Goal: Information Seeking & Learning: Learn about a topic

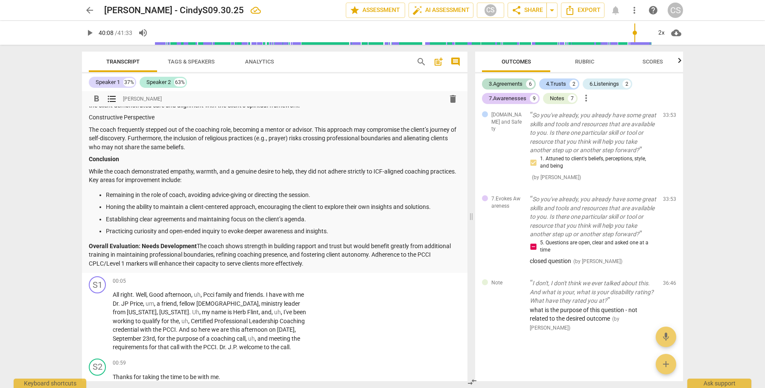
scroll to position [948, 0]
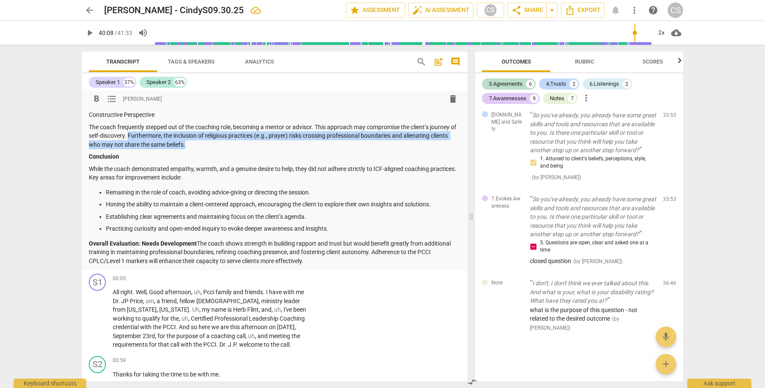
drag, startPoint x: 136, startPoint y: 135, endPoint x: 212, endPoint y: 148, distance: 77.5
click at [212, 148] on p "The coach frequently stepped out of the coaching role, becoming a mentor or adv…" at bounding box center [275, 136] width 372 height 26
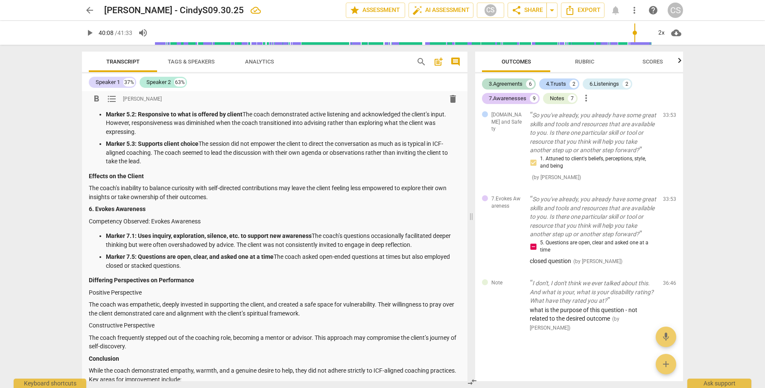
scroll to position [735, 0]
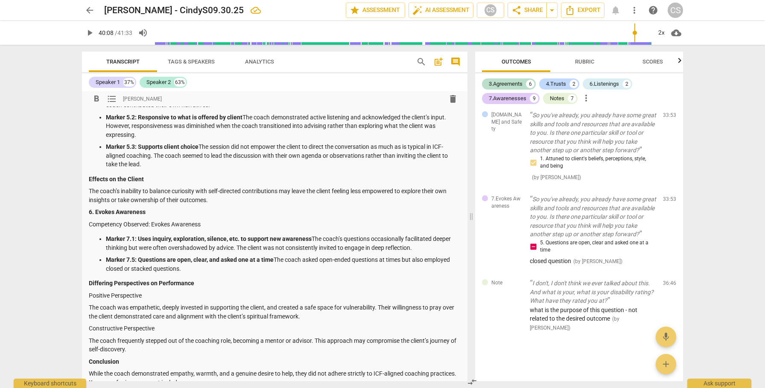
click at [192, 268] on p "Marker 7.5: Questions are open, clear, and asked one at a time The coach asked …" at bounding box center [283, 264] width 355 height 17
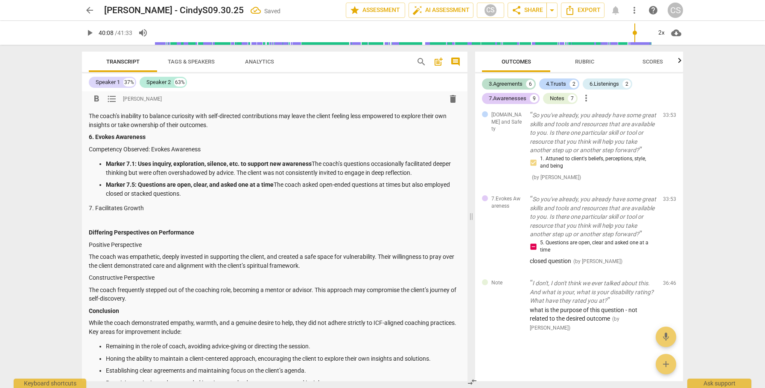
scroll to position [806, 0]
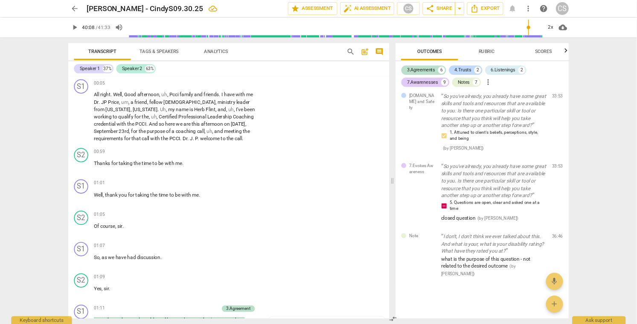
scroll to position [2084, 0]
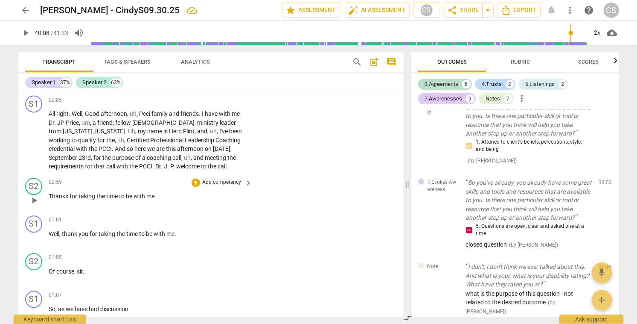
type input "2408"
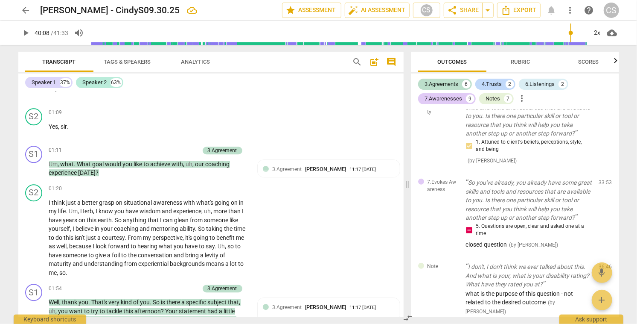
scroll to position [1382, 0]
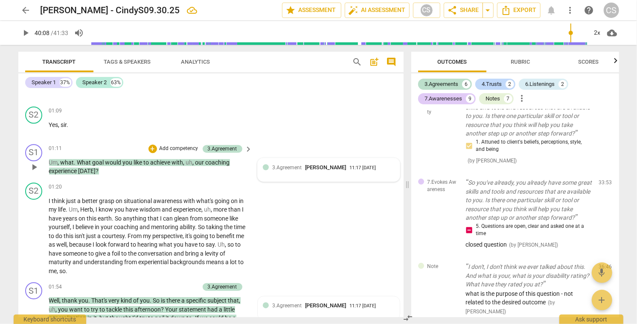
click at [350, 171] on div "11:17 [DATE]" at bounding box center [363, 168] width 26 height 6
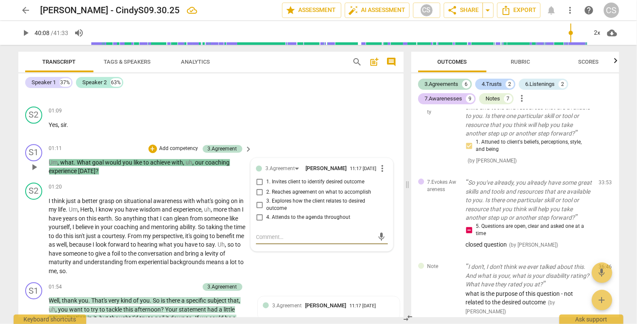
click at [258, 184] on input "1. Invites client to identify desired outcome" at bounding box center [260, 182] width 14 height 10
checkbox input "true"
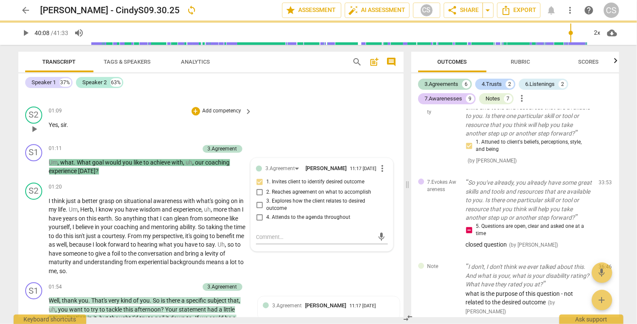
click at [323, 135] on div "S2 play_arrow pause 01:09 + Add competency keyboard_arrow_right Yes , sir ." at bounding box center [210, 122] width 385 height 38
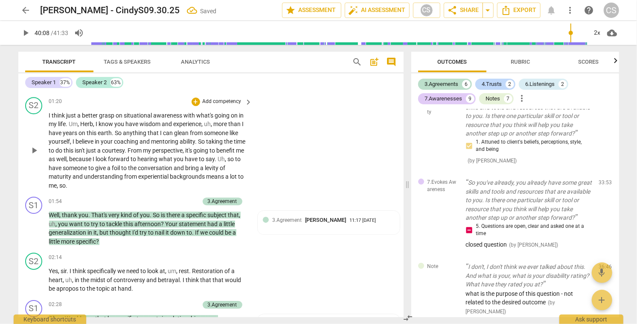
scroll to position [1473, 0]
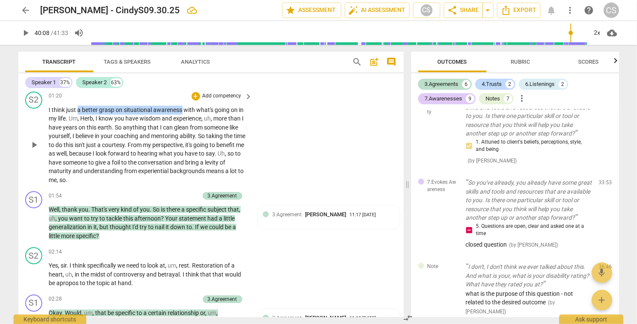
drag, startPoint x: 77, startPoint y: 109, endPoint x: 182, endPoint y: 109, distance: 104.6
click at [182, 109] on p "I think just a better grasp on situational awareness with what's going on in my…" at bounding box center [148, 144] width 199 height 79
click at [177, 110] on span "awareness" at bounding box center [169, 109] width 30 height 7
drag, startPoint x: 83, startPoint y: 109, endPoint x: 71, endPoint y: 120, distance: 16.0
click at [71, 120] on p "I think just a better grasp on situational awareness with what's going on in my…" at bounding box center [148, 144] width 199 height 79
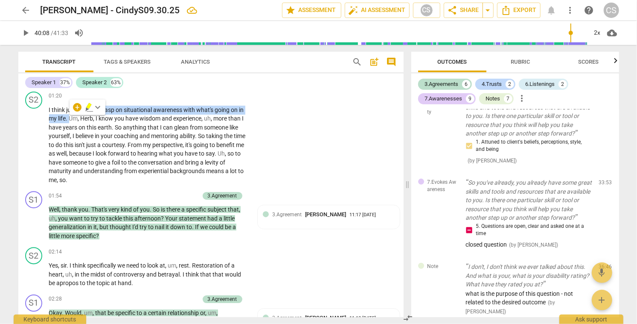
click at [87, 105] on icon "button" at bounding box center [89, 107] width 9 height 10
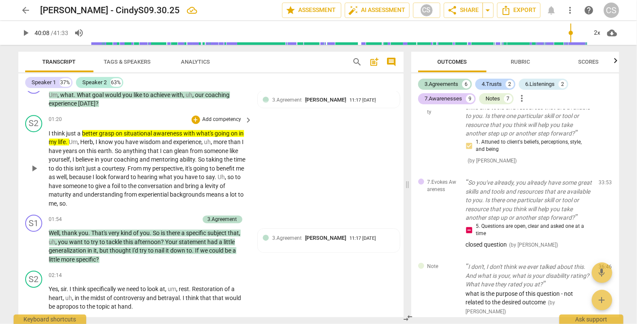
scroll to position [1451, 0]
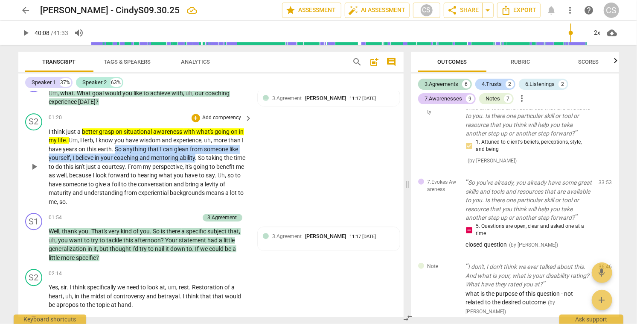
drag, startPoint x: 115, startPoint y: 149, endPoint x: 197, endPoint y: 158, distance: 82.1
click at [197, 158] on p "I think just a better grasp on situational awareness with what's going on in my…" at bounding box center [148, 166] width 199 height 79
click at [216, 147] on icon "button" at bounding box center [215, 145] width 5 height 6
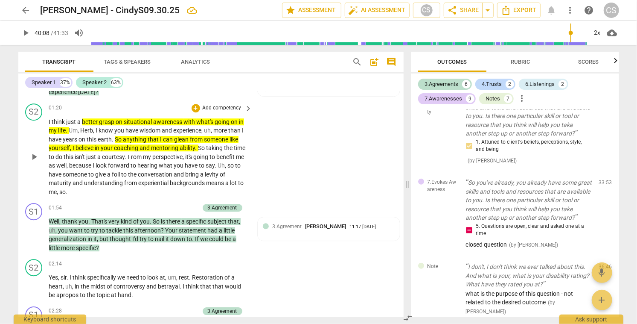
scroll to position [1462, 0]
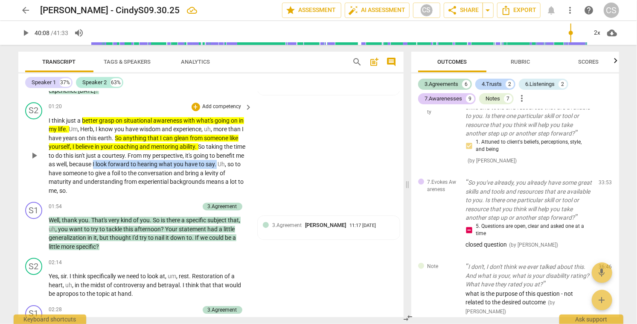
drag, startPoint x: 123, startPoint y: 163, endPoint x: 247, endPoint y: 162, distance: 124.2
click at [247, 162] on div "I think just a better grasp on situational awareness with what's going on in my…" at bounding box center [151, 155] width 204 height 79
click at [265, 154] on icon "button" at bounding box center [265, 152] width 5 height 6
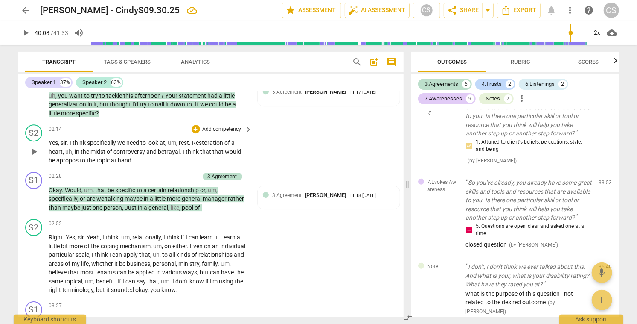
scroll to position [1597, 0]
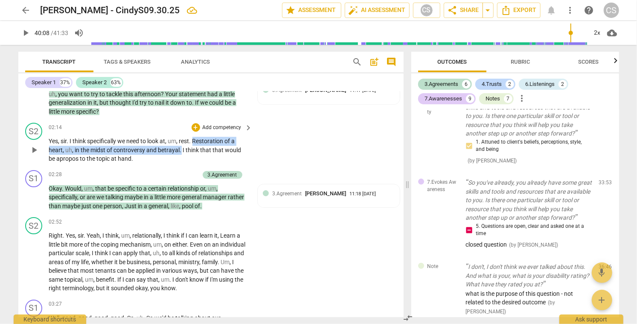
drag, startPoint x: 194, startPoint y: 140, endPoint x: 180, endPoint y: 149, distance: 16.6
click at [180, 149] on p "Yes , sir . I think specifically we need to look at , um , rest . Restoration o…" at bounding box center [148, 150] width 199 height 26
click at [201, 140] on icon "button" at bounding box center [200, 140] width 3 height 3
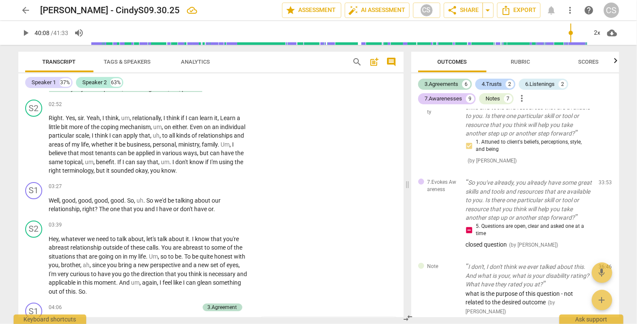
scroll to position [1717, 0]
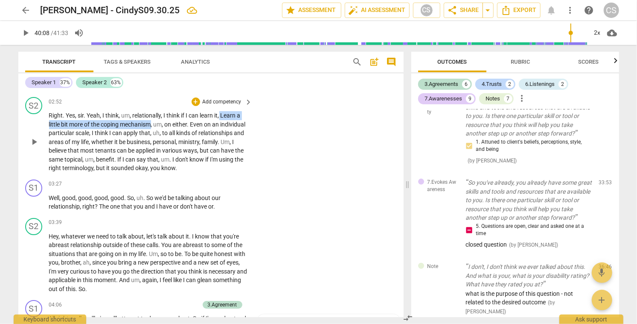
drag, startPoint x: 220, startPoint y: 115, endPoint x: 151, endPoint y: 123, distance: 70.0
click at [151, 123] on p "Right . Yes , sir . Yeah , I think , um , relationally , I think if I can learn…" at bounding box center [148, 141] width 199 height 61
click at [172, 111] on icon "button" at bounding box center [171, 112] width 5 height 6
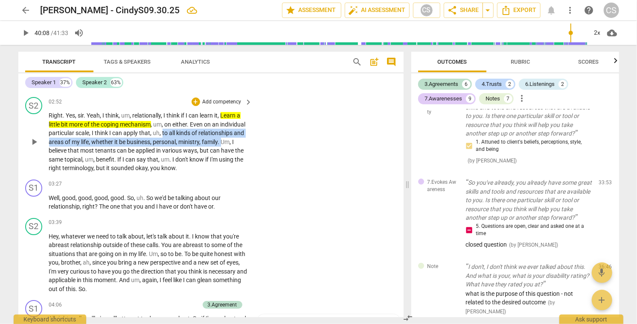
drag, startPoint x: 189, startPoint y: 133, endPoint x: 91, endPoint y: 150, distance: 98.8
click at [91, 150] on p "Right . Yes , sir . Yeah , I think , um , relationally , I think if I can learn…" at bounding box center [148, 141] width 199 height 61
click at [108, 138] on icon "button" at bounding box center [111, 139] width 9 height 10
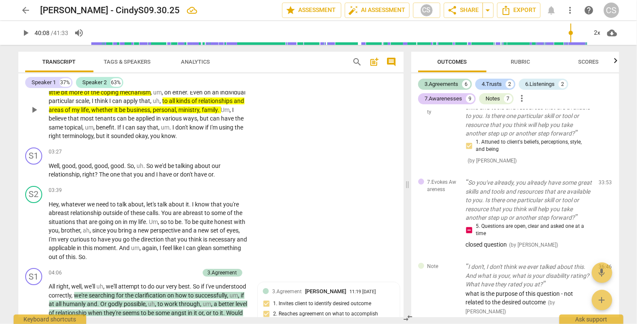
scroll to position [1750, 0]
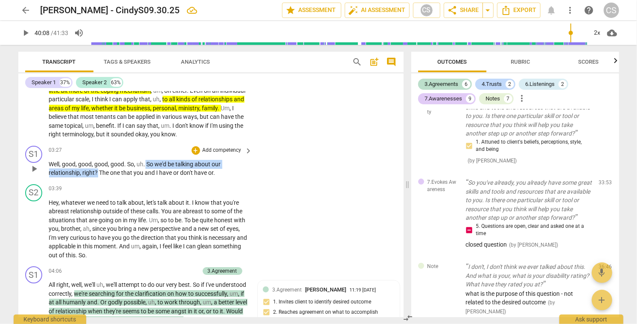
drag, startPoint x: 146, startPoint y: 172, endPoint x: 98, endPoint y: 181, distance: 49.1
click at [98, 177] on p "Well , good , good , good , good . So , uh . So we'd be talking about our relat…" at bounding box center [148, 168] width 199 height 17
click at [120, 169] on icon "button" at bounding box center [118, 169] width 5 height 6
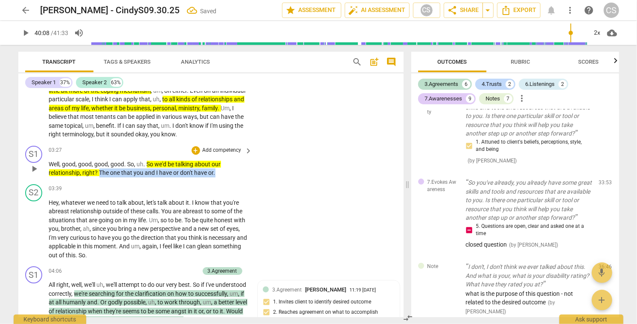
drag, startPoint x: 99, startPoint y: 182, endPoint x: 216, endPoint y: 183, distance: 116.5
click at [216, 177] on p "Well , good , good , good , good . So , uh . So we'd be talking about our relat…" at bounding box center [148, 168] width 199 height 17
click at [233, 172] on icon "button" at bounding box center [232, 172] width 3 height 3
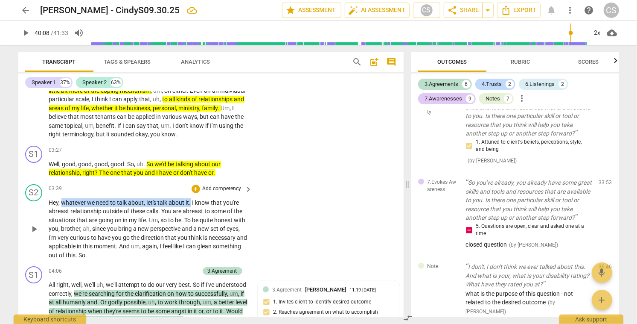
drag, startPoint x: 62, startPoint y: 211, endPoint x: 191, endPoint y: 211, distance: 129.3
click at [191, 211] on p "Hey , whatever we need to talk about , let's talk about it . I know that you're…" at bounding box center [148, 228] width 199 height 61
click at [210, 201] on icon "button" at bounding box center [210, 201] width 3 height 3
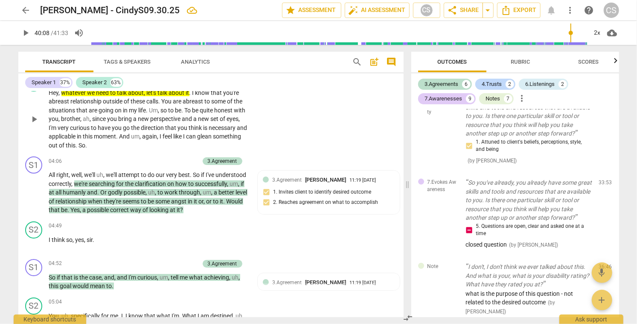
scroll to position [1861, 0]
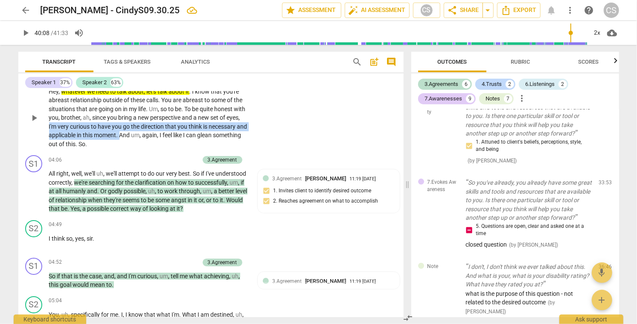
drag, startPoint x: 63, startPoint y: 135, endPoint x: 160, endPoint y: 145, distance: 97.0
click at [160, 145] on p "Hey , whatever we need to talk about , let's talk about it . I know that you're…" at bounding box center [148, 117] width 199 height 61
click at [179, 132] on icon "button" at bounding box center [179, 131] width 5 height 6
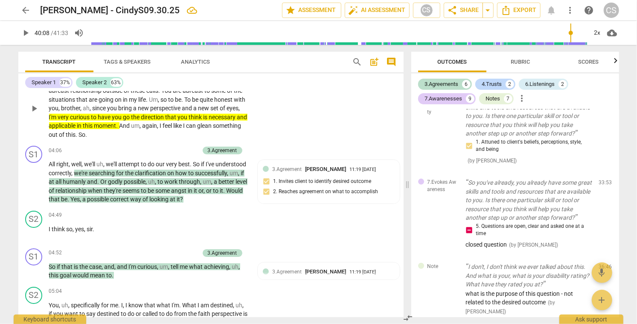
scroll to position [1879, 0]
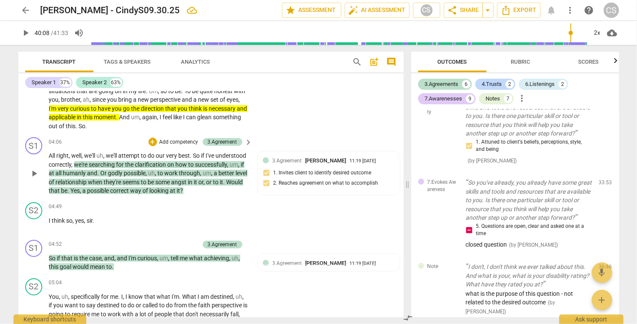
click at [31, 178] on span "play_arrow" at bounding box center [34, 173] width 10 height 10
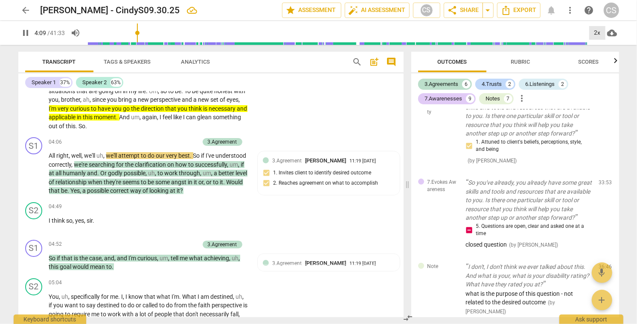
click at [596, 35] on div "2x" at bounding box center [597, 33] width 16 height 14
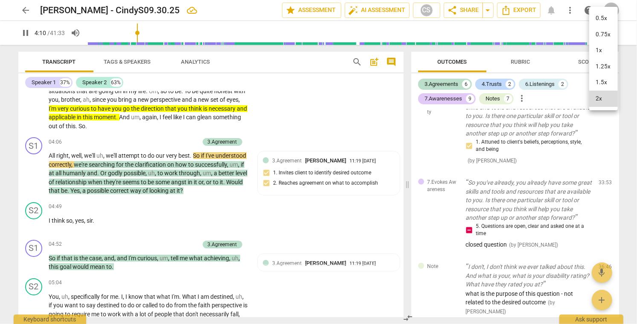
click at [596, 50] on li "1x" at bounding box center [603, 50] width 29 height 16
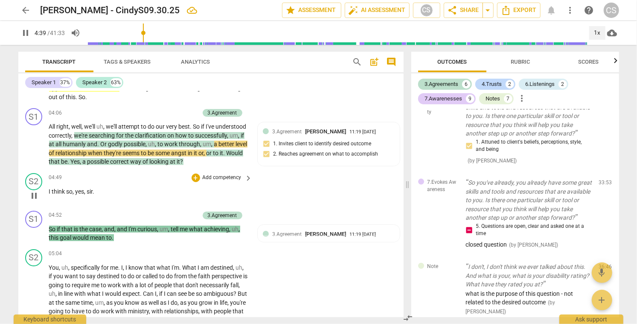
scroll to position [1910, 0]
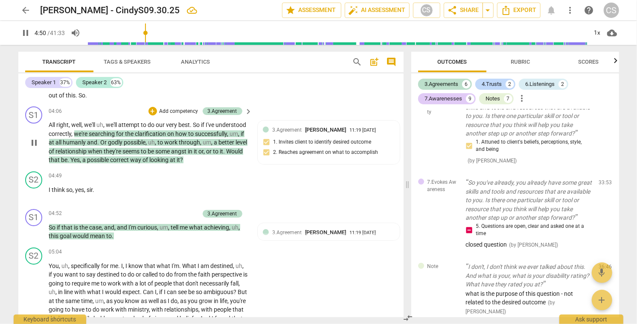
click at [34, 148] on span "pause" at bounding box center [34, 142] width 10 height 10
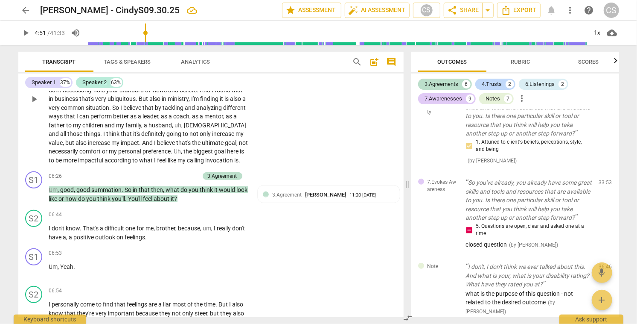
scroll to position [2139, 0]
click at [194, 154] on span "biggest" at bounding box center [204, 150] width 21 height 7
click at [34, 103] on span "pause" at bounding box center [34, 98] width 10 height 10
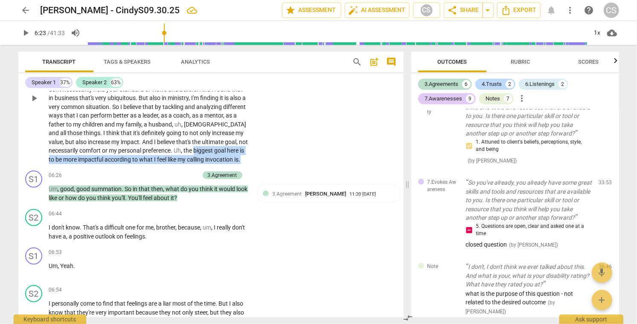
drag, startPoint x: 100, startPoint y: 178, endPoint x: 154, endPoint y: 188, distance: 54.7
click at [154, 164] on p "You , uh , specifically for me . I , I know that what I'm . What I am destined …" at bounding box center [148, 97] width 199 height 131
click at [170, 175] on icon "button" at bounding box center [169, 176] width 3 height 3
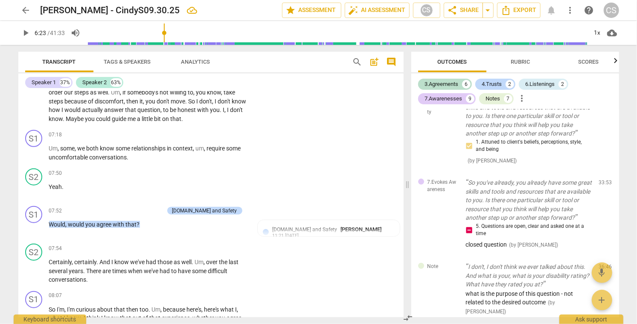
scroll to position [2368, 0]
click at [327, 157] on div "S1 play_arrow pause 07:18 + Add competency keyboard_arrow_right Um , some , we …" at bounding box center [210, 145] width 385 height 38
drag, startPoint x: 81, startPoint y: 145, endPoint x: 208, endPoint y: 149, distance: 126.8
click at [208, 126] on div "S2 play_arrow pause 06:54 + Add competency keyboard_arrow_right I personally co…" at bounding box center [210, 88] width 385 height 73
click at [217, 133] on icon "button" at bounding box center [217, 132] width 5 height 6
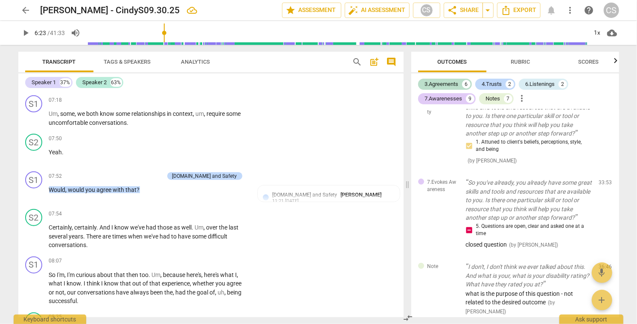
scroll to position [2402, 0]
click at [36, 123] on span "play_arrow" at bounding box center [34, 118] width 10 height 10
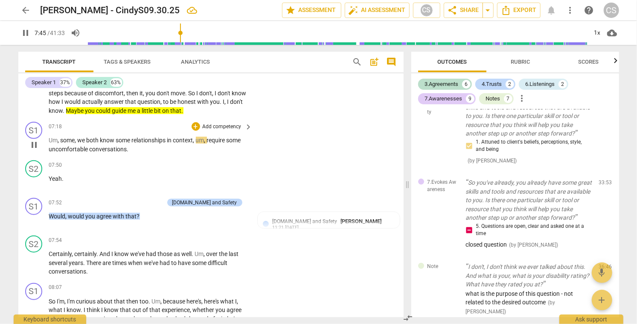
scroll to position [2372, 0]
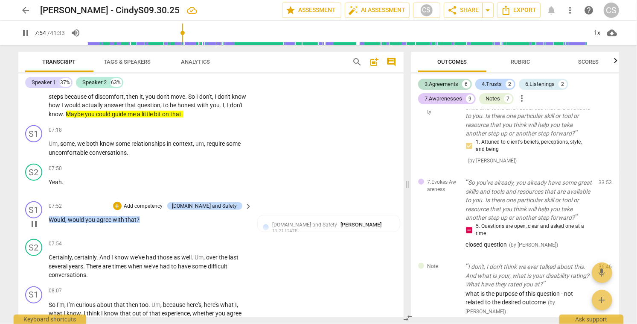
click at [35, 229] on span "pause" at bounding box center [34, 224] width 10 height 10
type input "475"
click at [195, 134] on div "+" at bounding box center [196, 129] width 9 height 9
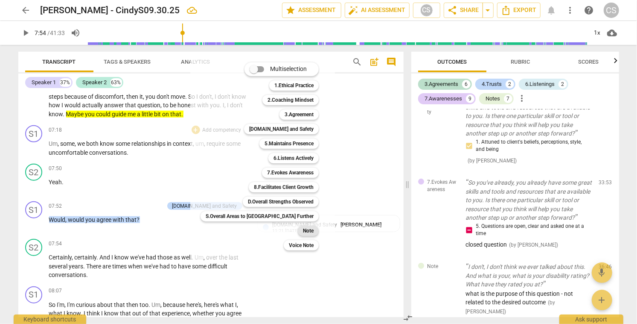
click at [303, 228] on b "Note" at bounding box center [308, 230] width 11 height 10
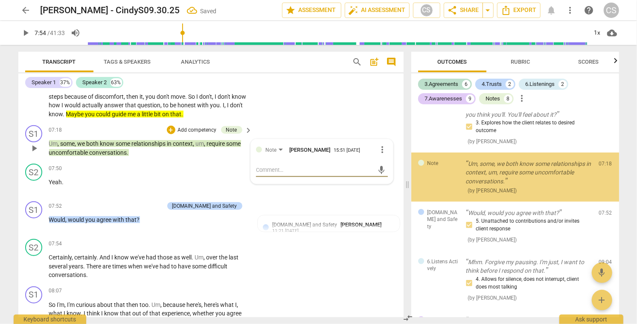
scroll to position [369, 0]
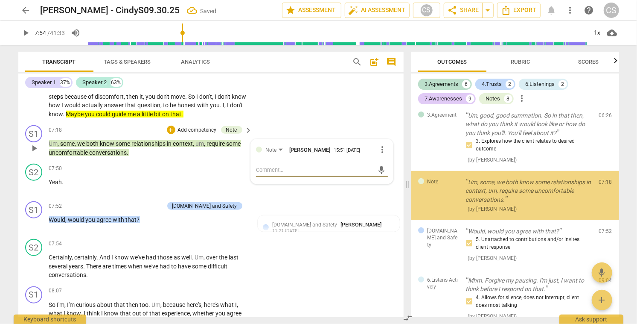
type textarea "m"
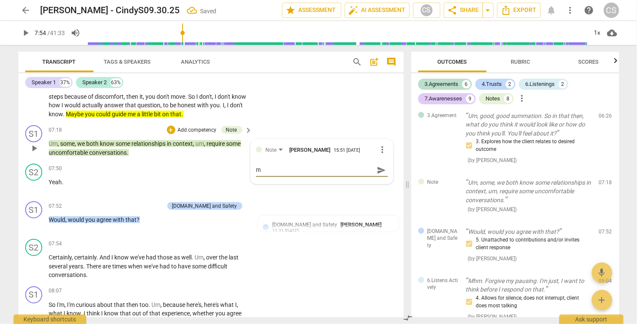
type textarea "me"
type textarea "men"
type textarea "ment"
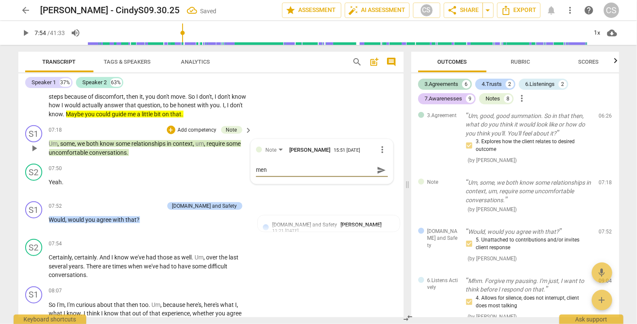
type textarea "ment"
type textarea "[PERSON_NAME]"
type textarea "mentor"
type textarea "mentori"
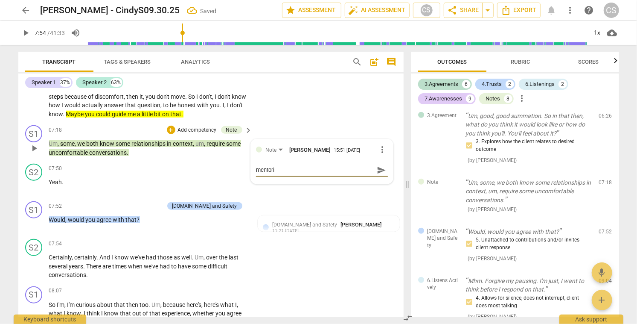
type textarea "mentorin"
type textarea "mentoring"
click at [33, 229] on span "play_arrow" at bounding box center [34, 224] width 10 height 10
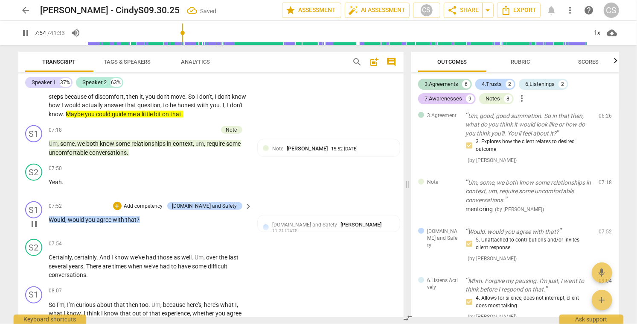
click at [33, 229] on span "pause" at bounding box center [34, 224] width 10 height 10
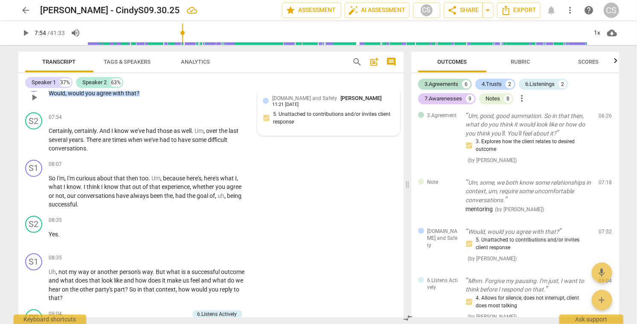
scroll to position [2498, 0]
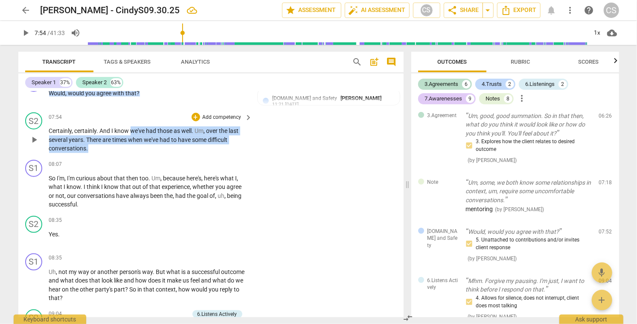
drag, startPoint x: 131, startPoint y: 157, endPoint x: 96, endPoint y: 172, distance: 38.0
click at [96, 153] on p "Certainly , certainly . And I know we've had those as well . Um , over the last…" at bounding box center [148, 139] width 199 height 26
click at [106, 162] on icon "button" at bounding box center [107, 162] width 5 height 6
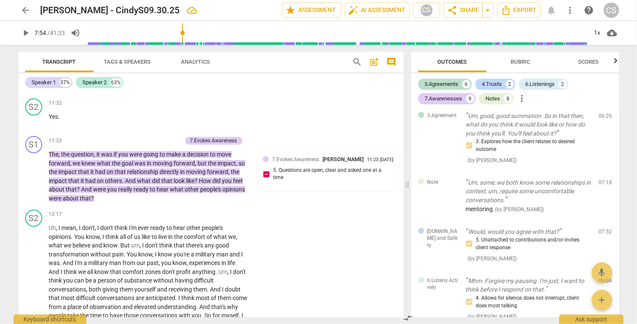
scroll to position [3270, 0]
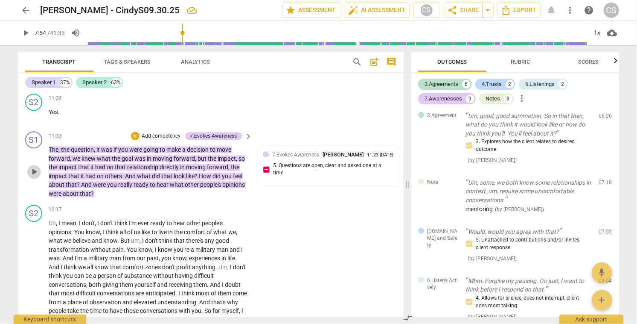
click at [34, 177] on span "play_arrow" at bounding box center [34, 171] width 10 height 10
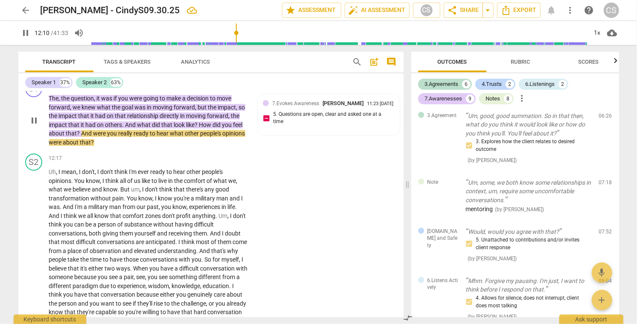
scroll to position [3324, 0]
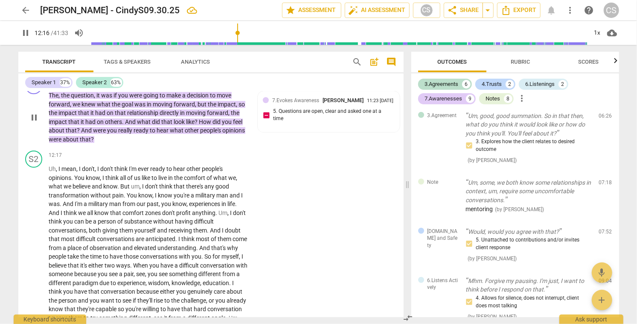
click at [34, 122] on span "pause" at bounding box center [34, 117] width 10 height 10
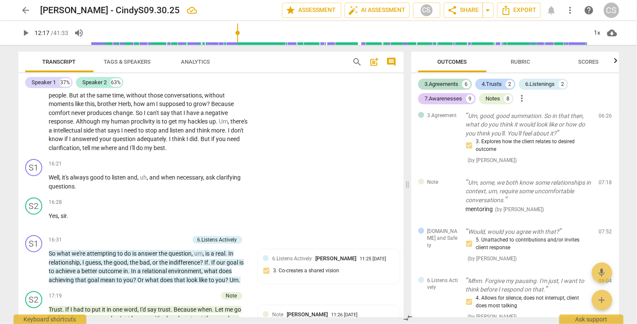
scroll to position [3810, 0]
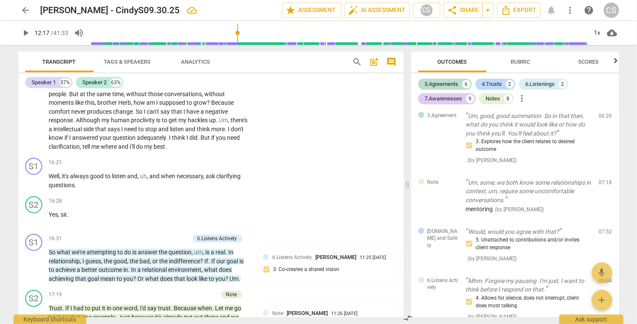
click at [212, 141] on span "But" at bounding box center [206, 137] width 11 height 7
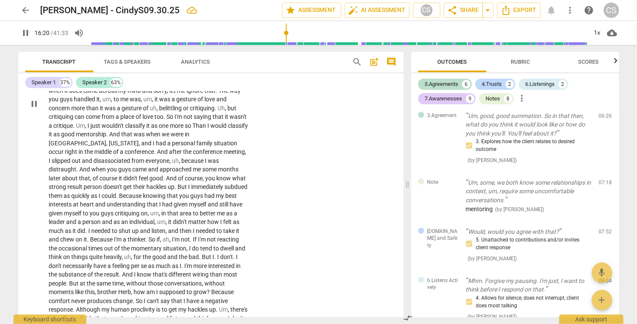
scroll to position [3620, 0]
click at [34, 110] on span "pause" at bounding box center [34, 104] width 10 height 10
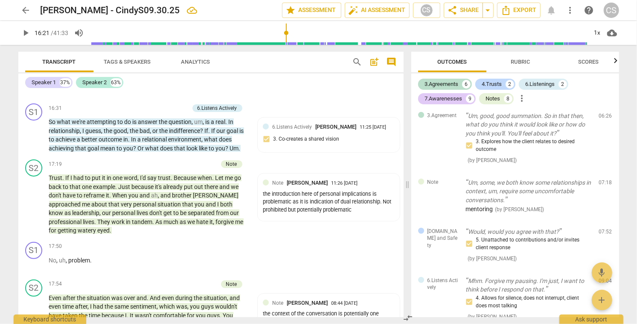
scroll to position [3941, 0]
click at [35, 140] on span "play_arrow" at bounding box center [34, 135] width 10 height 10
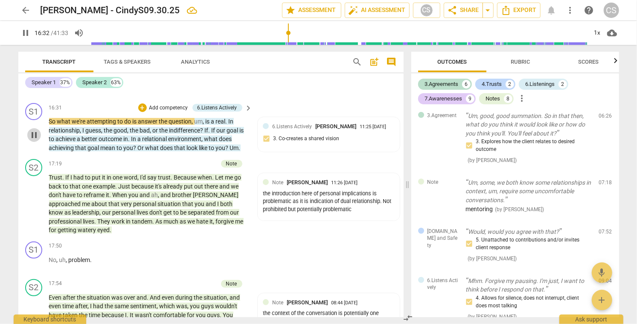
click at [35, 140] on span "pause" at bounding box center [34, 135] width 10 height 10
click at [35, 140] on span "play_arrow" at bounding box center [34, 135] width 10 height 10
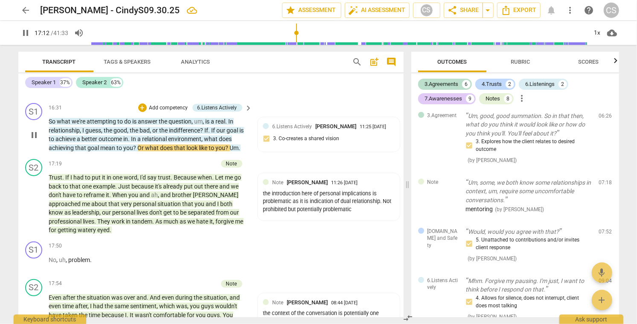
click at [35, 140] on span "pause" at bounding box center [34, 135] width 10 height 10
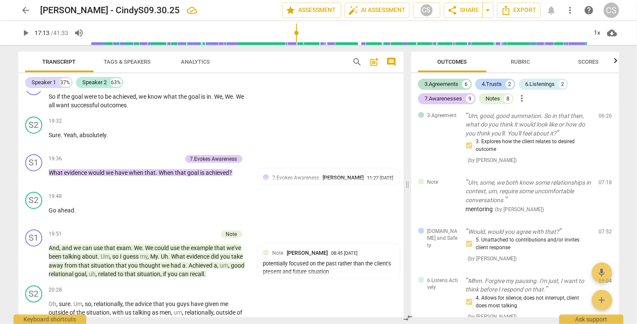
scroll to position [4321, 0]
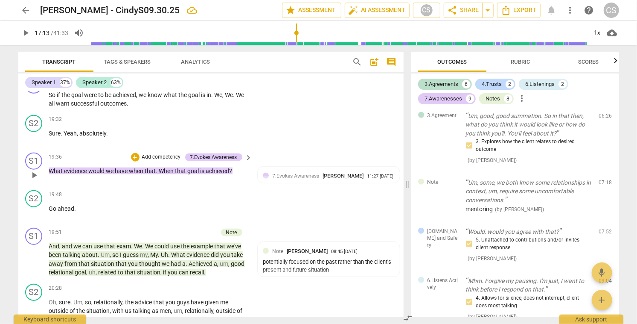
click at [32, 180] on span "play_arrow" at bounding box center [34, 175] width 10 height 10
click at [32, 180] on span "pause" at bounding box center [34, 175] width 10 height 10
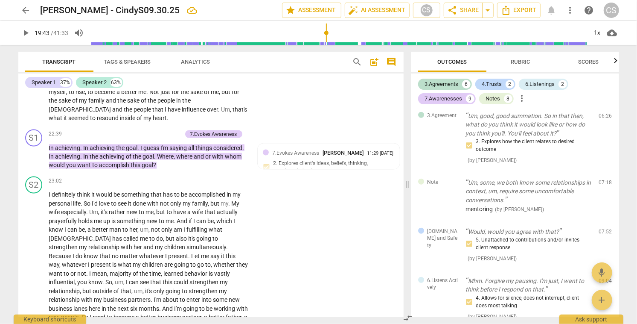
scroll to position [4707, 0]
click at [35, 161] on span "play_arrow" at bounding box center [34, 156] width 10 height 10
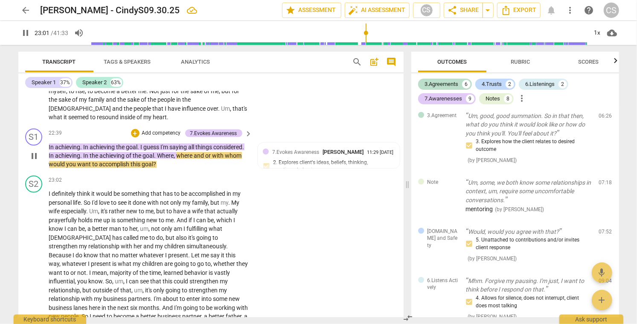
click at [35, 161] on span "pause" at bounding box center [34, 156] width 10 height 10
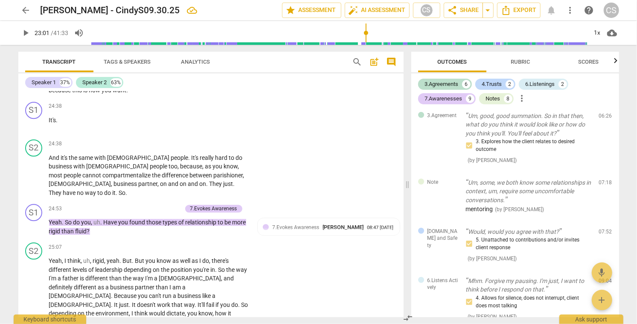
scroll to position [5027, 0]
click at [32, 227] on span "play_arrow" at bounding box center [34, 226] width 10 height 10
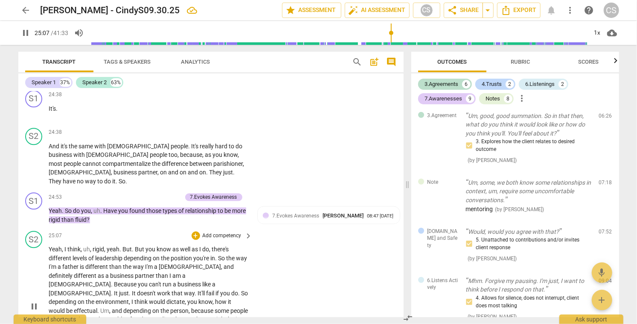
scroll to position [5039, 0]
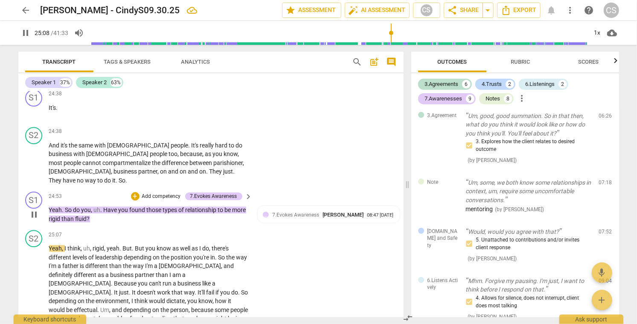
click at [35, 216] on span "pause" at bounding box center [34, 214] width 10 height 10
click at [35, 168] on span "play_arrow" at bounding box center [34, 162] width 10 height 10
click at [35, 168] on span "pause" at bounding box center [34, 162] width 10 height 10
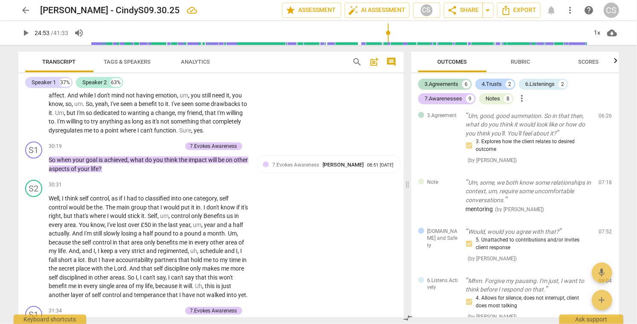
scroll to position [5919, 0]
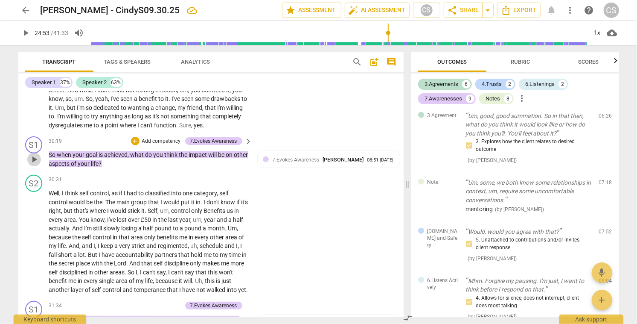
click at [33, 154] on span "play_arrow" at bounding box center [34, 159] width 10 height 10
click at [33, 154] on span "pause" at bounding box center [34, 159] width 10 height 10
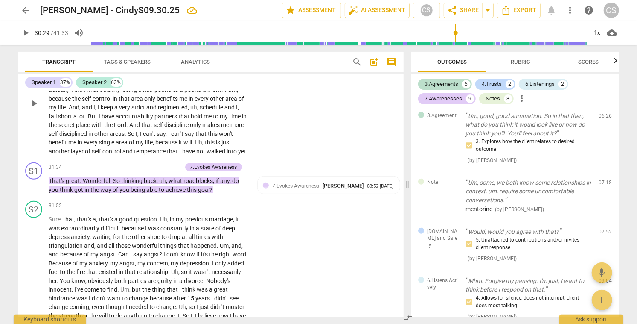
scroll to position [6065, 0]
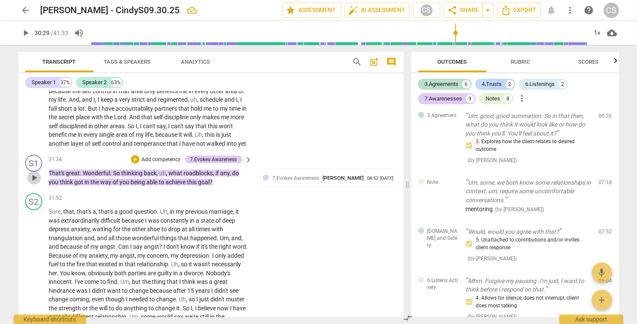
click at [34, 178] on span "play_arrow" at bounding box center [34, 177] width 10 height 10
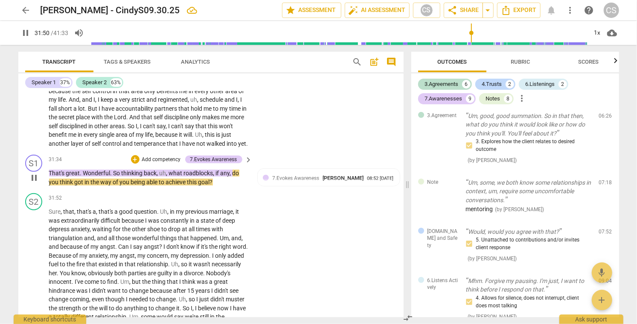
click at [34, 178] on span "pause" at bounding box center [34, 177] width 10 height 10
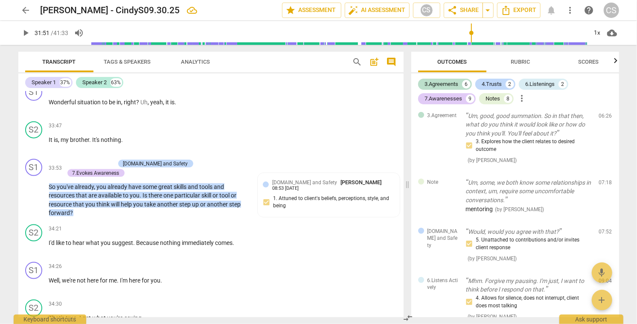
scroll to position [6397, 0]
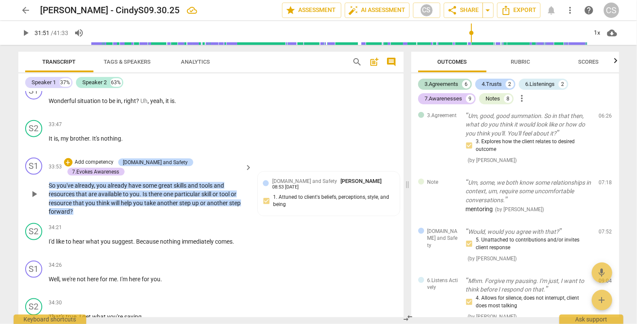
click at [145, 190] on span "Is" at bounding box center [146, 193] width 6 height 7
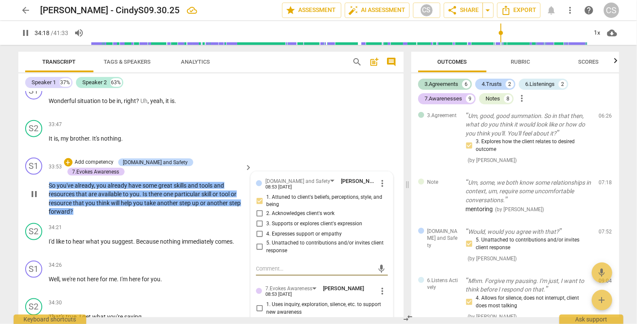
click at [34, 189] on span "pause" at bounding box center [34, 194] width 10 height 10
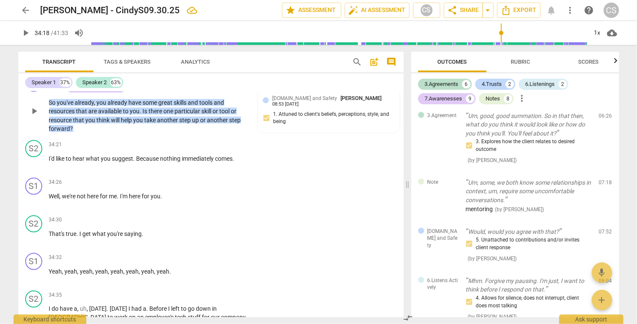
scroll to position [6477, 0]
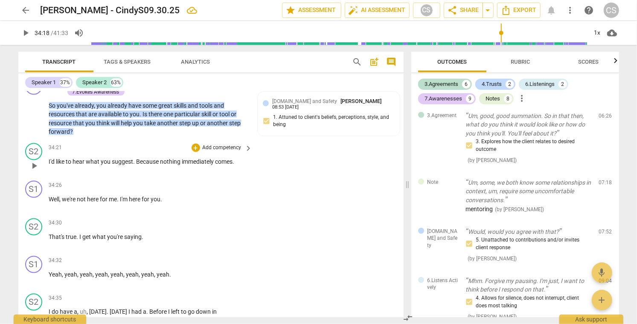
drag, startPoint x: 48, startPoint y: 142, endPoint x: 55, endPoint y: 143, distance: 7.7
click at [56, 143] on div "S2 play_arrow pause 34:21 + Add competency keyboard_arrow_right I'd like to hea…" at bounding box center [210, 159] width 385 height 38
drag, startPoint x: 49, startPoint y: 143, endPoint x: 134, endPoint y: 145, distance: 84.5
click at [134, 157] on p "I'd like to hear what you suggest . Because nothing immediately comes ." at bounding box center [148, 161] width 199 height 9
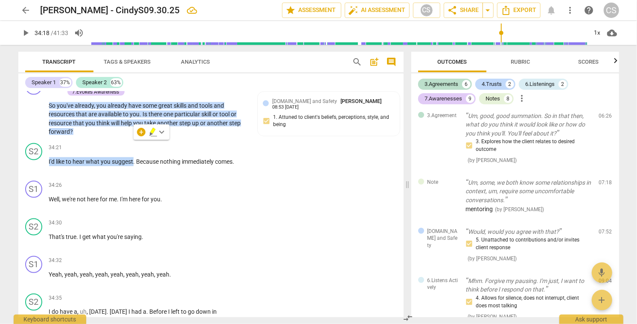
click at [155, 131] on icon "button" at bounding box center [153, 132] width 9 height 10
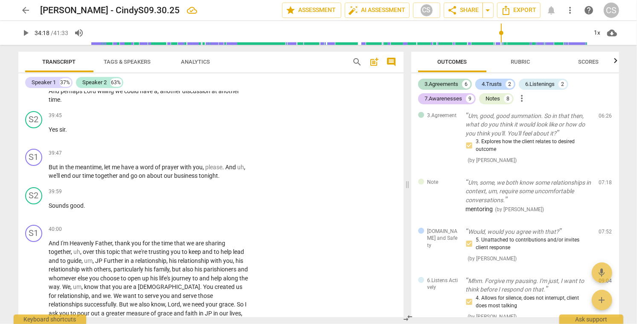
scroll to position [7505, 0]
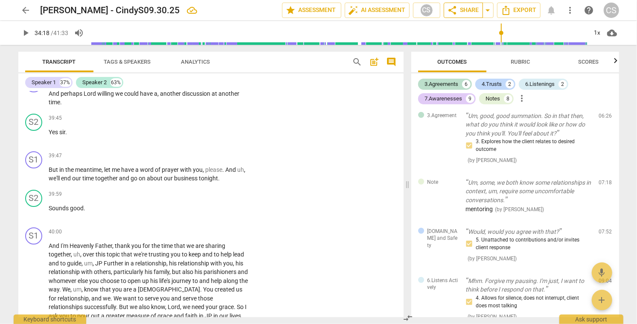
type input "2059"
